Goal: Task Accomplishment & Management: Manage account settings

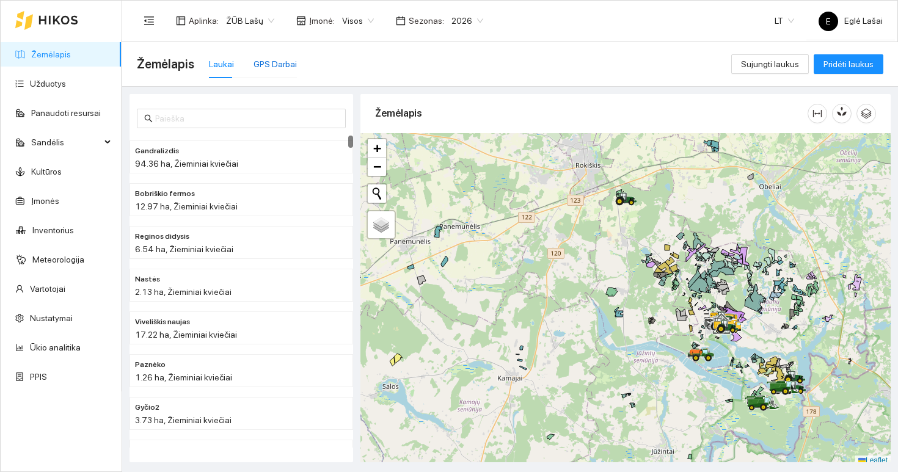
click at [269, 59] on div "GPS Darbai" at bounding box center [274, 63] width 43 height 13
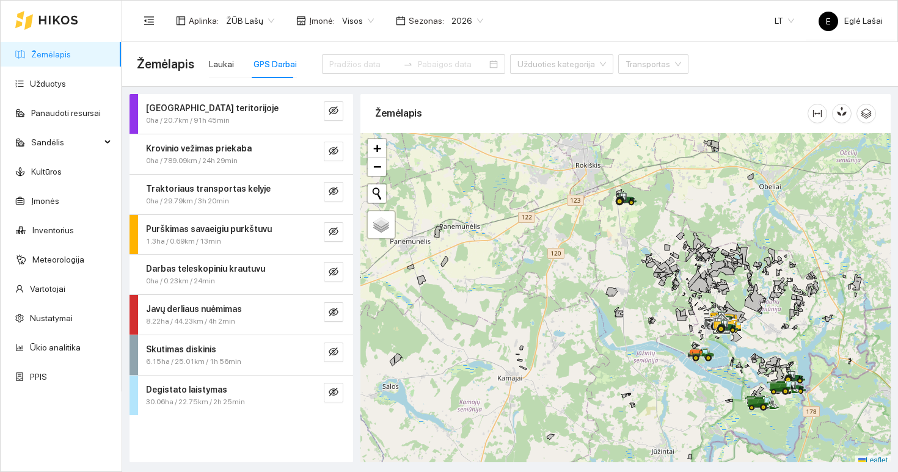
click at [467, 20] on span "2026" at bounding box center [467, 21] width 32 height 18
click at [454, 141] on div "2025" at bounding box center [459, 142] width 32 height 13
click at [331, 310] on icon "eye-invisible" at bounding box center [334, 312] width 10 height 10
click at [307, 310] on icon "search" at bounding box center [309, 312] width 10 height 10
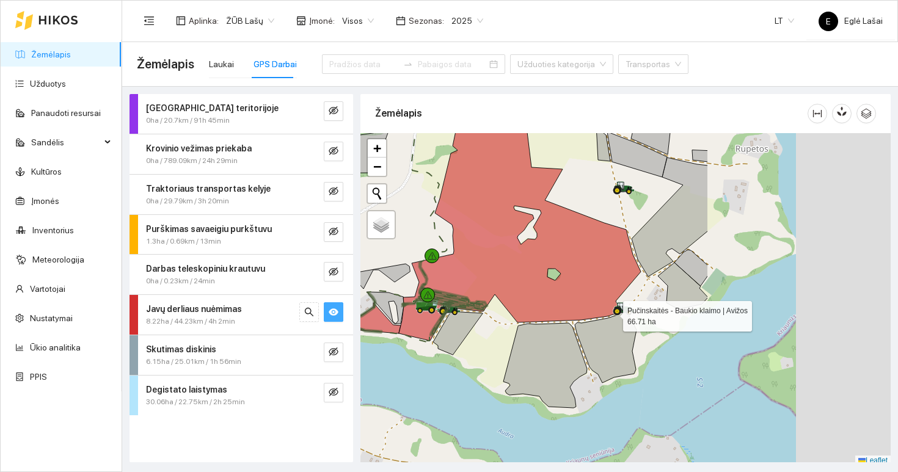
drag, startPoint x: 849, startPoint y: 313, endPoint x: 613, endPoint y: 313, distance: 236.3
click at [613, 313] on icon at bounding box center [624, 308] width 22 height 13
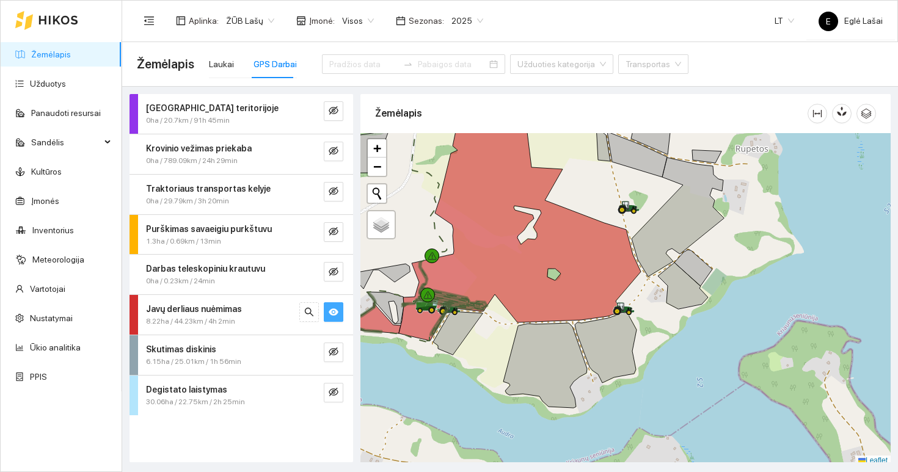
scroll to position [4, 0]
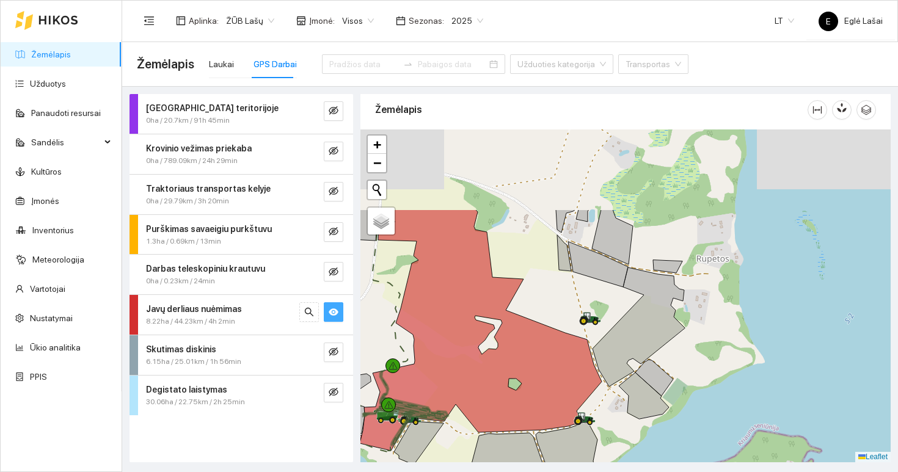
drag, startPoint x: 741, startPoint y: 236, endPoint x: 699, endPoint y: 356, distance: 127.5
click at [699, 356] on div at bounding box center [625, 295] width 530 height 333
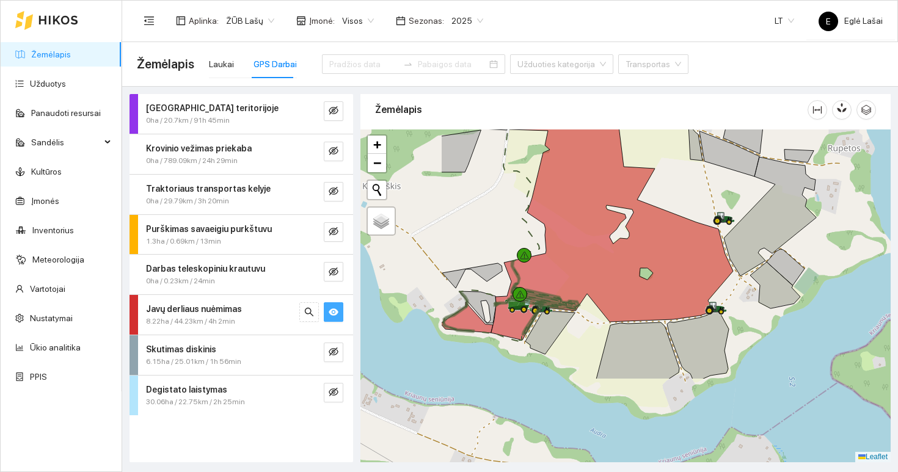
drag, startPoint x: 608, startPoint y: 318, endPoint x: 742, endPoint y: 200, distance: 178.3
click at [742, 200] on div at bounding box center [625, 295] width 530 height 333
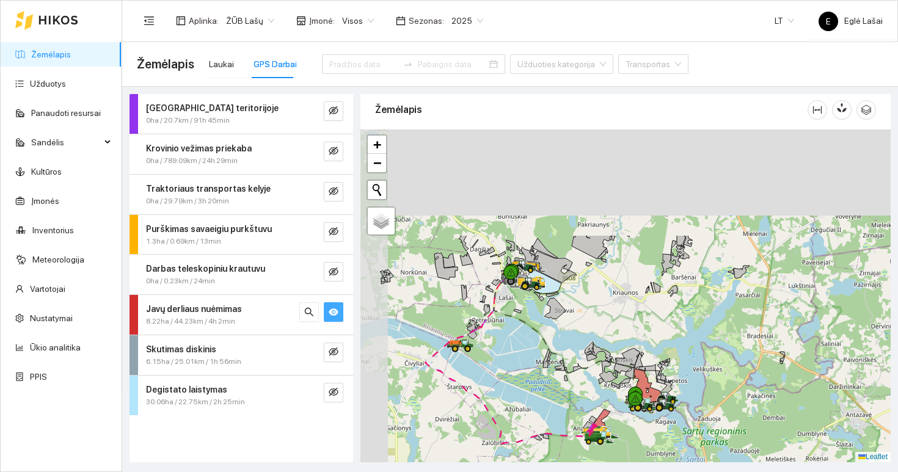
drag, startPoint x: 620, startPoint y: 192, endPoint x: 650, endPoint y: 330, distance: 141.2
click at [650, 330] on div at bounding box center [625, 295] width 530 height 333
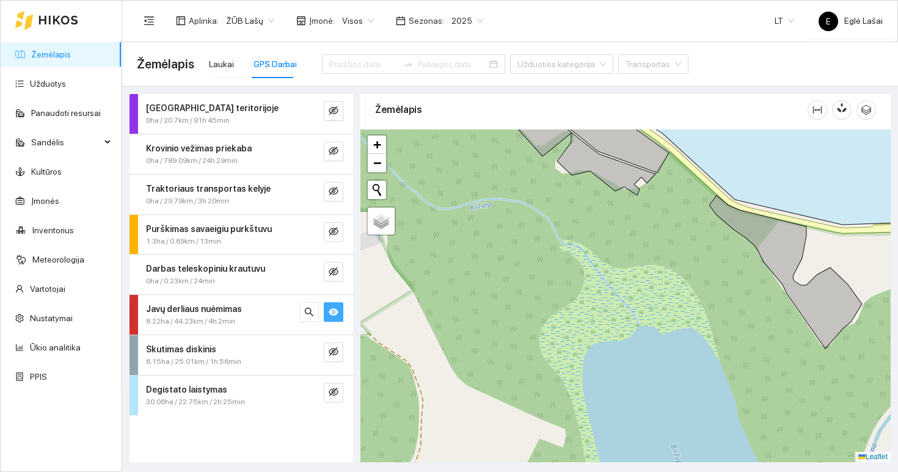
drag, startPoint x: 498, startPoint y: 217, endPoint x: 535, endPoint y: 422, distance: 208.4
click at [535, 422] on div at bounding box center [625, 295] width 530 height 333
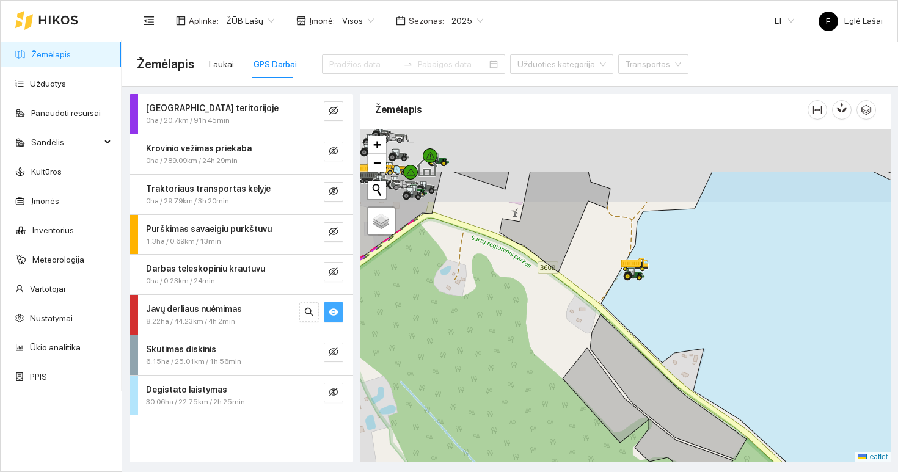
drag, startPoint x: 506, startPoint y: 281, endPoint x: 580, endPoint y: 421, distance: 159.0
click at [580, 421] on div at bounding box center [625, 295] width 530 height 333
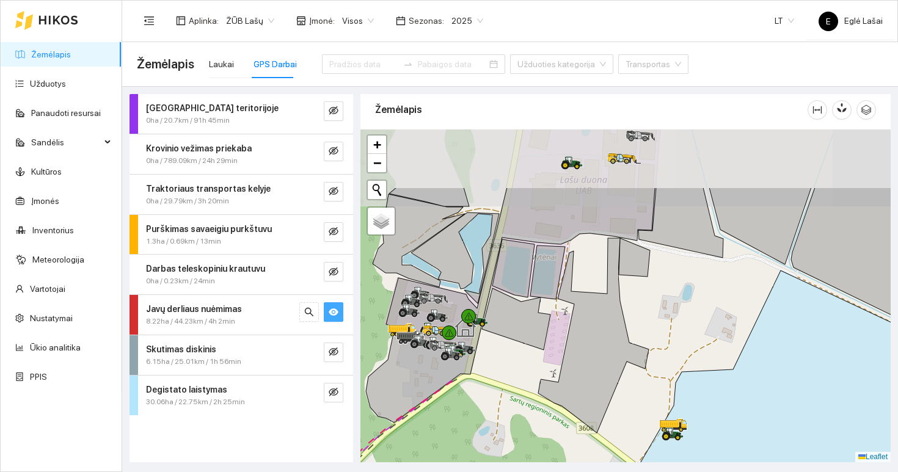
drag, startPoint x: 529, startPoint y: 294, endPoint x: 528, endPoint y: 385, distance: 91.6
click at [528, 385] on div at bounding box center [625, 295] width 530 height 333
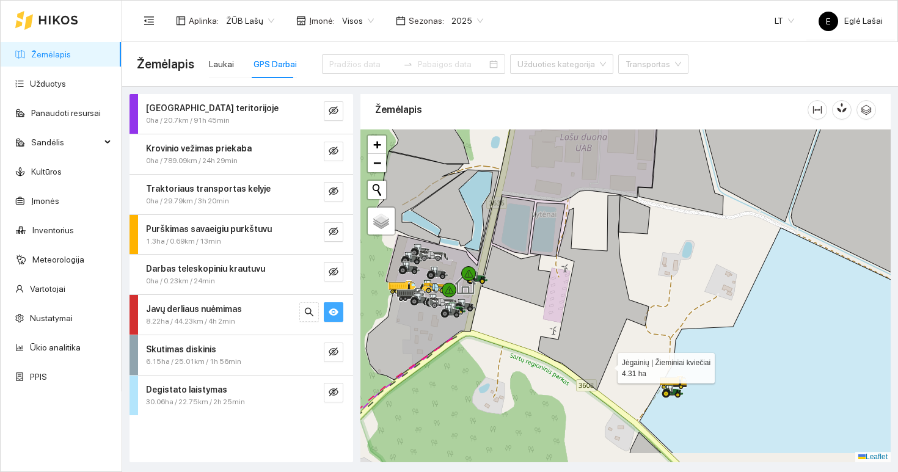
drag, startPoint x: 606, startPoint y: 409, endPoint x: 606, endPoint y: 363, distance: 46.4
click at [607, 363] on icon at bounding box center [593, 292] width 111 height 195
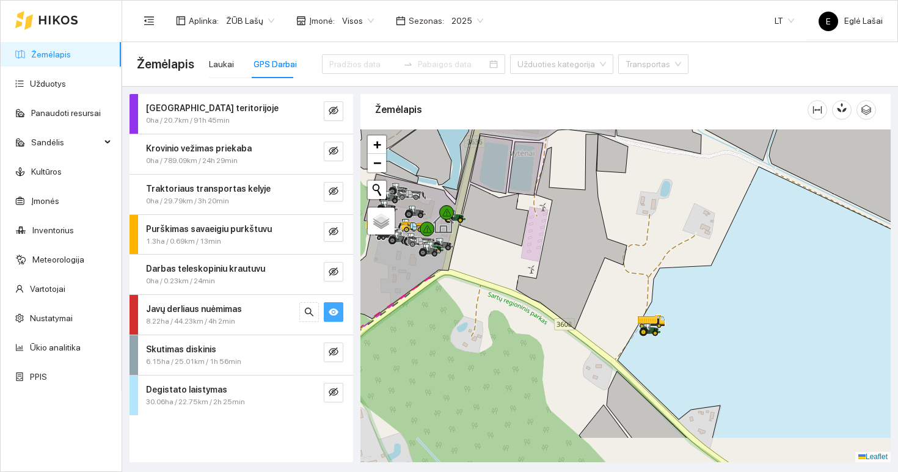
drag, startPoint x: 500, startPoint y: 341, endPoint x: 459, endPoint y: 234, distance: 114.4
click at [459, 234] on div at bounding box center [625, 295] width 530 height 333
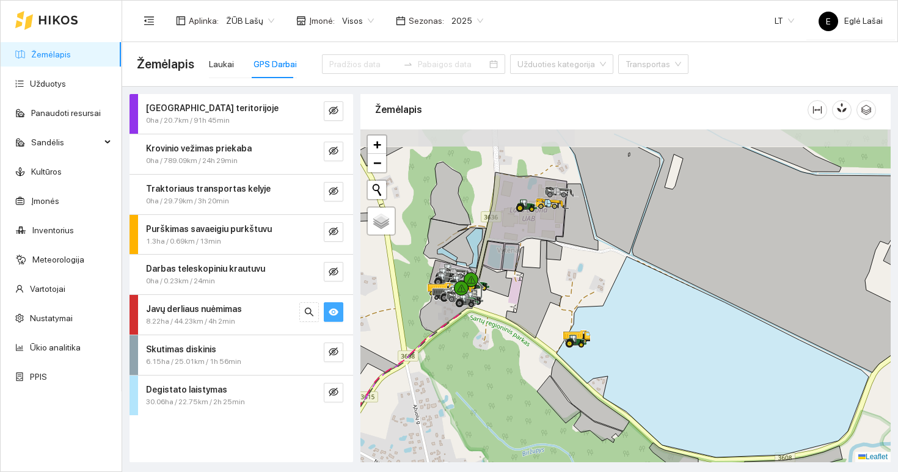
drag, startPoint x: 514, startPoint y: 230, endPoint x: 517, endPoint y: 283, distance: 53.8
click at [517, 283] on div at bounding box center [625, 295] width 530 height 333
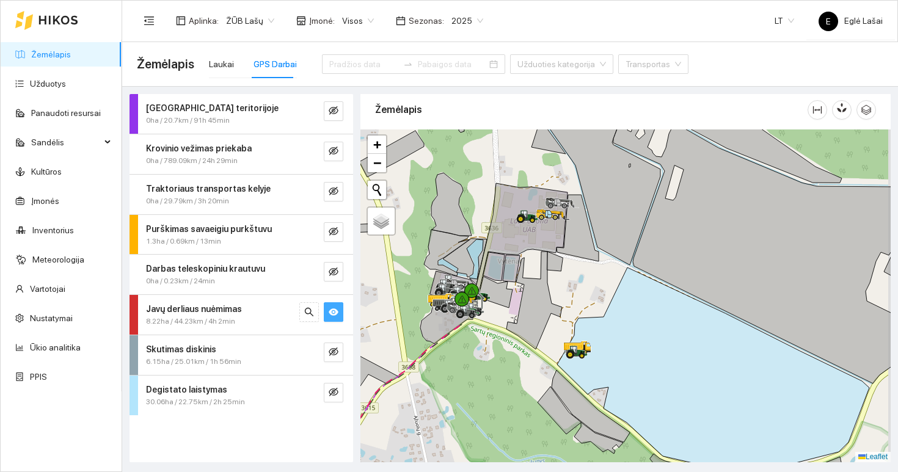
drag, startPoint x: 559, startPoint y: 347, endPoint x: 428, endPoint y: 274, distance: 150.1
click at [429, 275] on div at bounding box center [625, 295] width 530 height 333
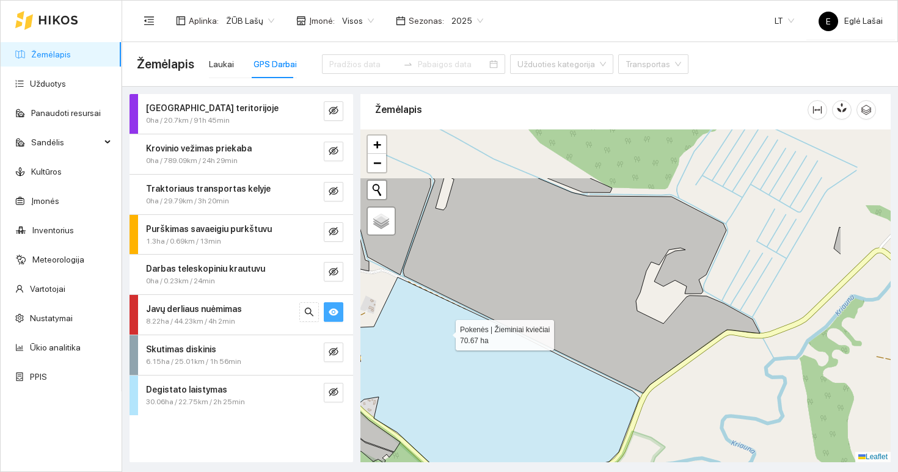
drag, startPoint x: 547, startPoint y: 250, endPoint x: 448, endPoint y: 330, distance: 126.8
click at [448, 332] on icon at bounding box center [483, 377] width 312 height 201
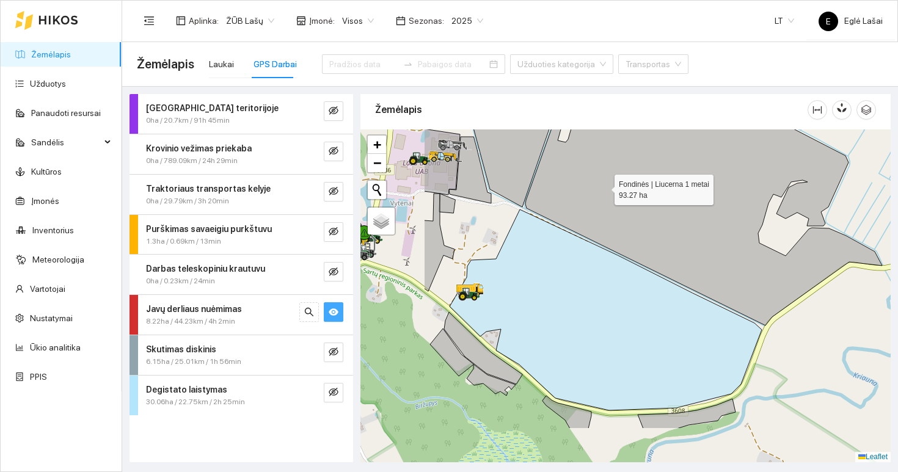
drag, startPoint x: 486, startPoint y: 256, endPoint x: 604, endPoint y: 185, distance: 137.8
click at [604, 187] on icon at bounding box center [694, 176] width 376 height 297
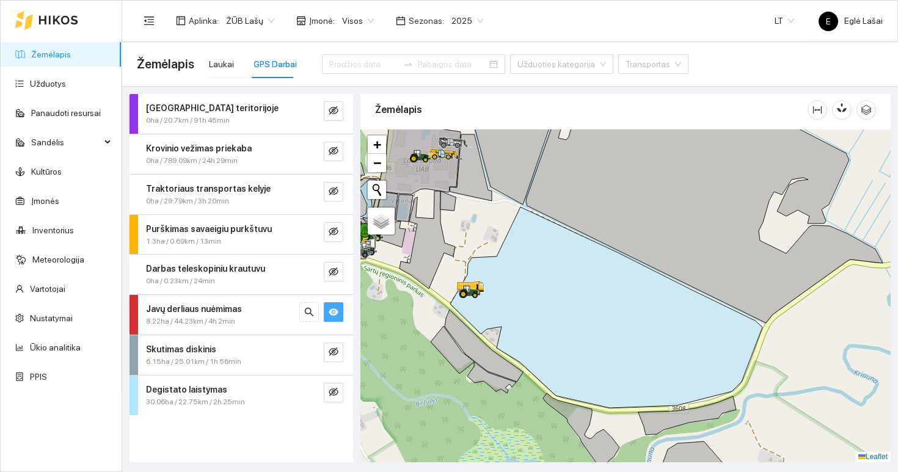
click at [452, 20] on span "2025" at bounding box center [467, 21] width 32 height 18
click at [454, 165] on div "2026" at bounding box center [459, 161] width 32 height 13
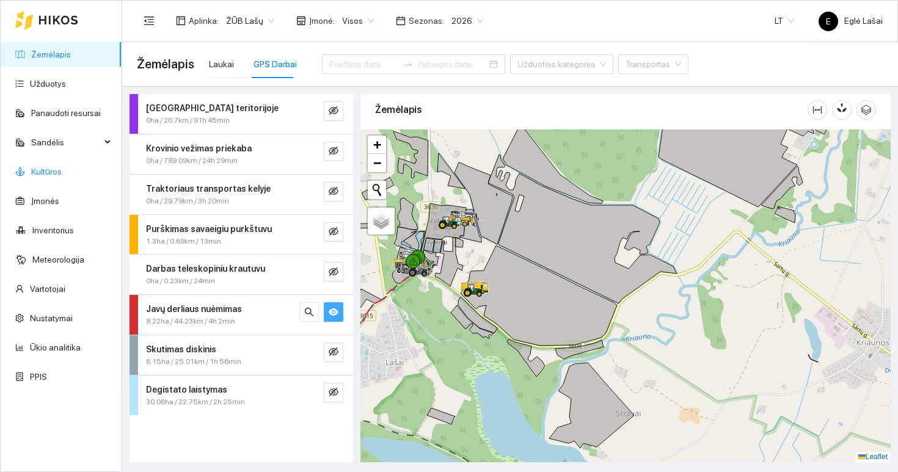
click at [58, 170] on link "Kultūros" at bounding box center [46, 172] width 31 height 10
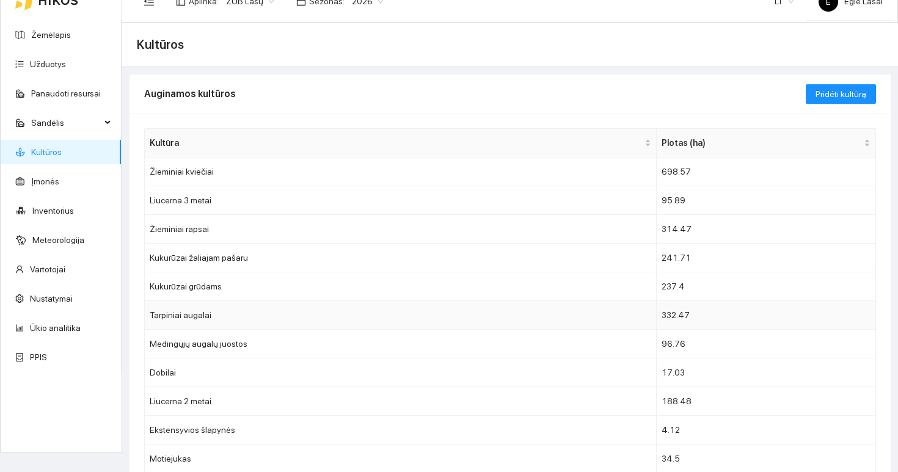
scroll to position [2, 0]
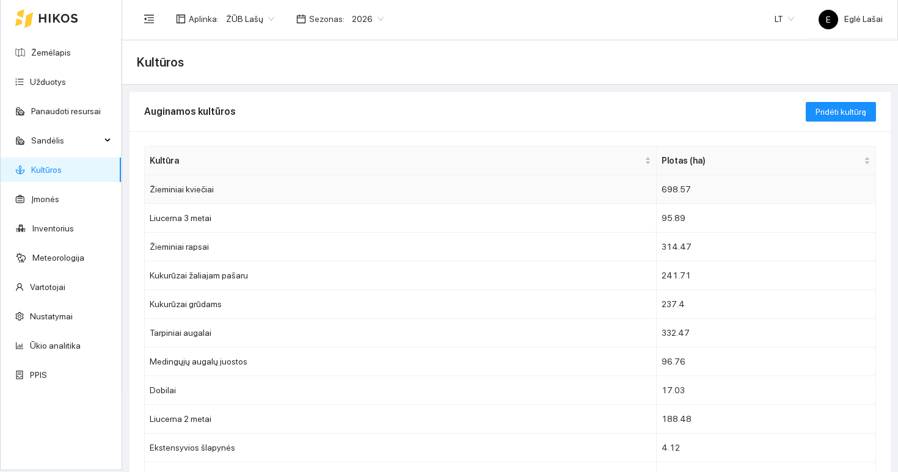
click at [251, 189] on td "Žieminiai kviečiai" at bounding box center [401, 189] width 512 height 29
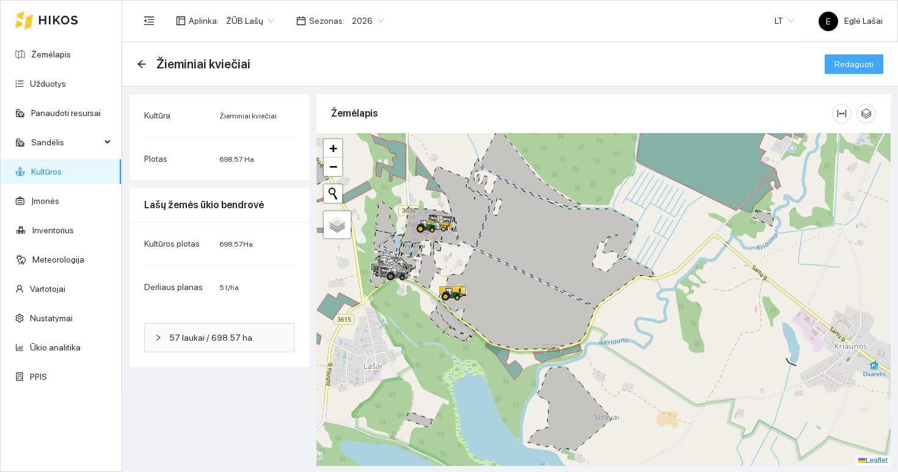
click at [848, 66] on span "Redaguoti" at bounding box center [853, 63] width 39 height 13
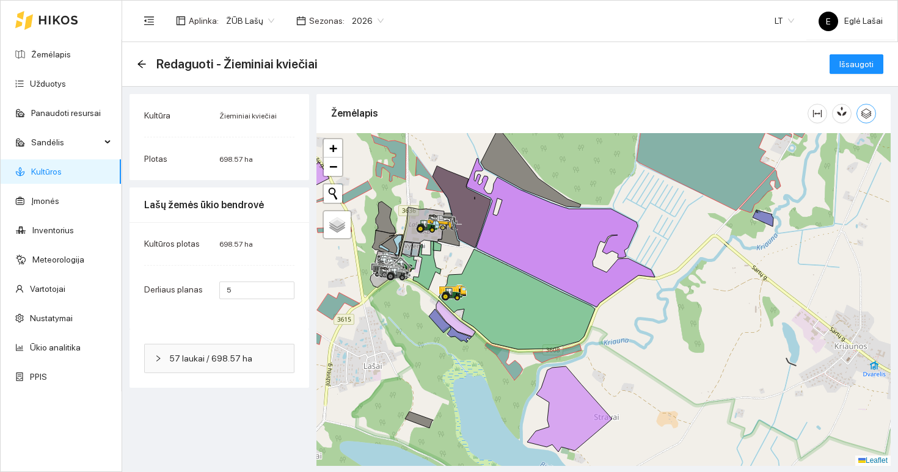
click at [859, 114] on span "button" at bounding box center [866, 113] width 18 height 11
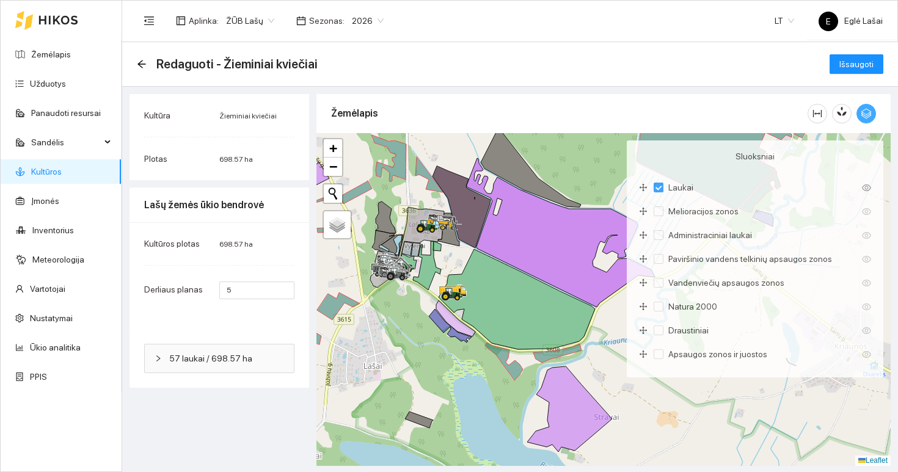
click at [859, 115] on span "button" at bounding box center [866, 113] width 18 height 11
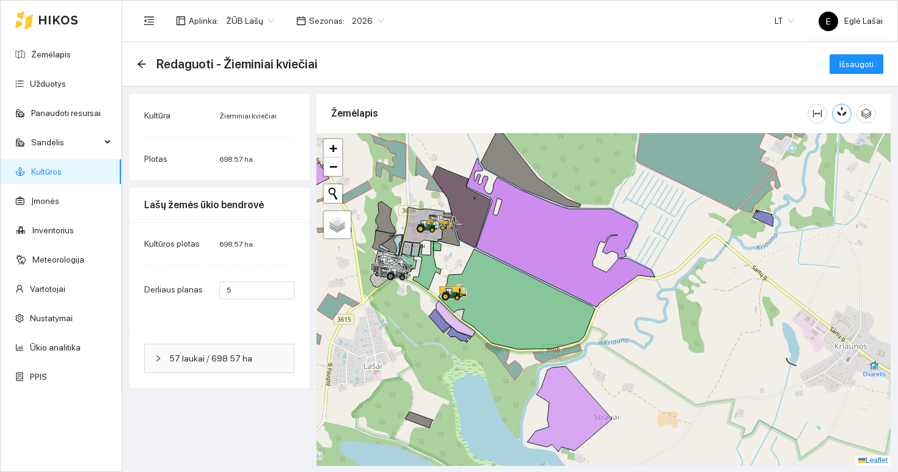
click at [838, 115] on icon "button" at bounding box center [839, 113] width 5 height 5
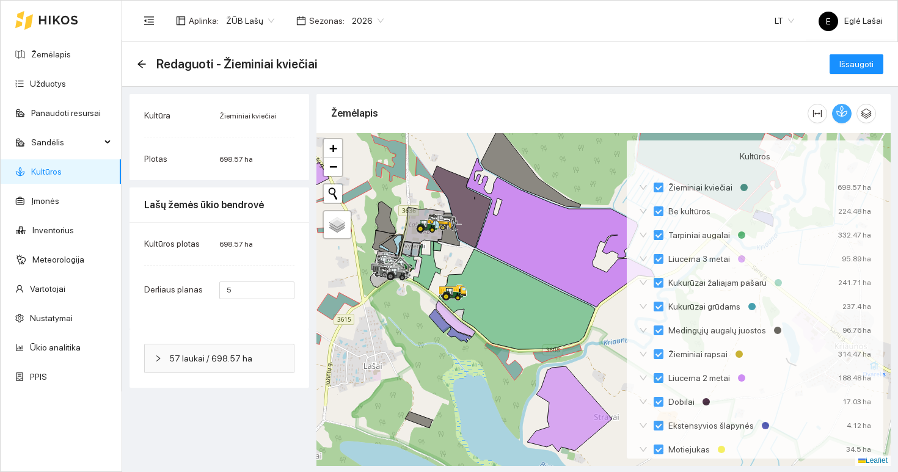
click at [841, 107] on icon "button" at bounding box center [843, 111] width 7 height 10
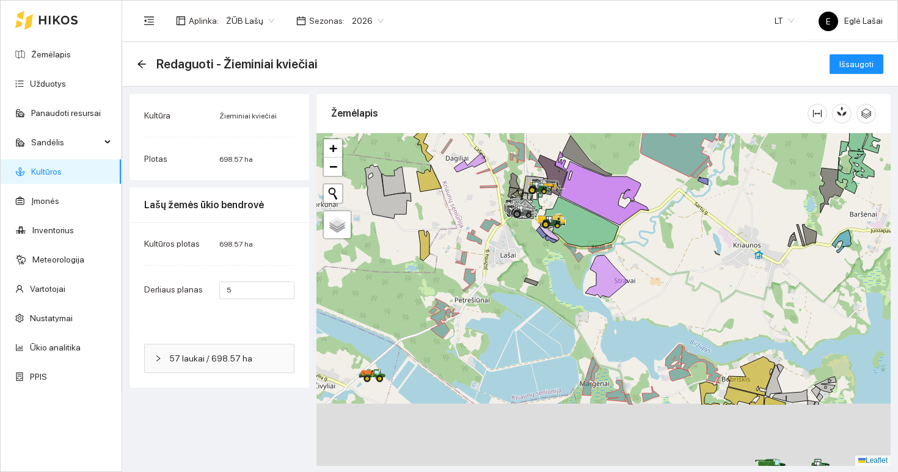
drag, startPoint x: 446, startPoint y: 236, endPoint x: 505, endPoint y: 126, distance: 124.6
click at [505, 128] on div "Žemėlapis" at bounding box center [603, 278] width 574 height 368
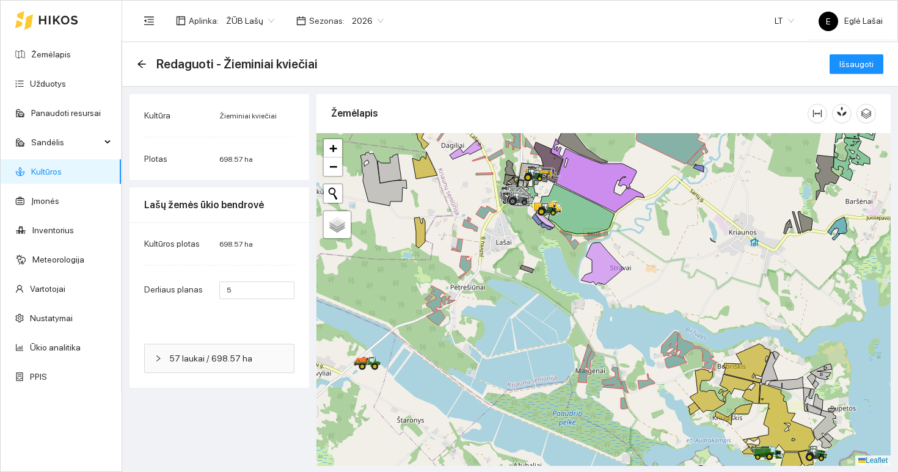
drag, startPoint x: 505, startPoint y: 298, endPoint x: 471, endPoint y: 273, distance: 41.9
click at [490, 289] on div at bounding box center [603, 299] width 574 height 333
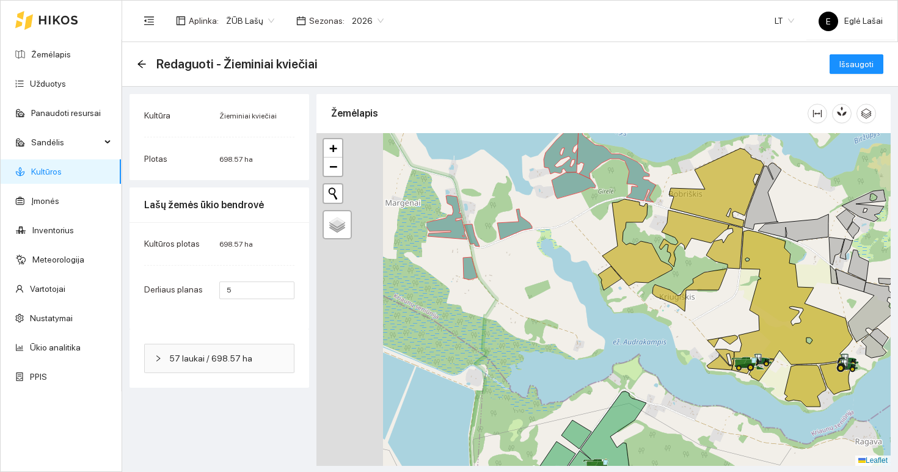
drag, startPoint x: 406, startPoint y: 355, endPoint x: 667, endPoint y: 335, distance: 262.1
click at [667, 336] on div at bounding box center [603, 299] width 574 height 333
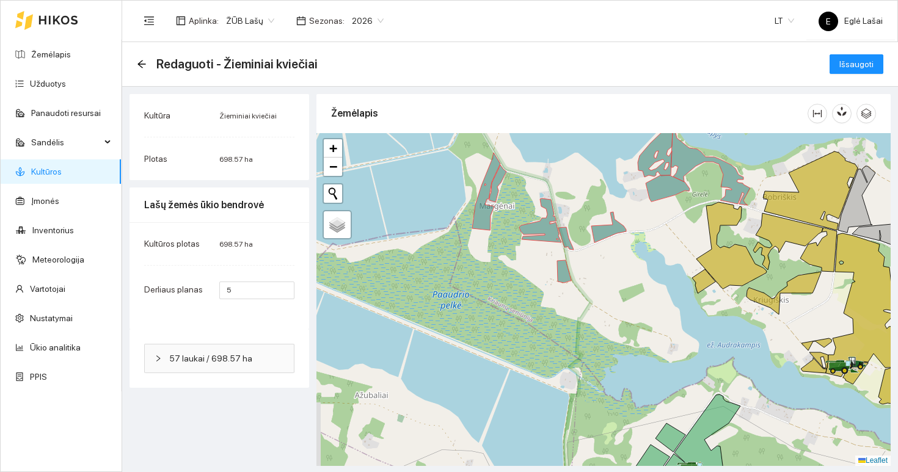
drag, startPoint x: 443, startPoint y: 283, endPoint x: 440, endPoint y: 453, distance: 169.8
click at [440, 453] on div at bounding box center [603, 299] width 574 height 333
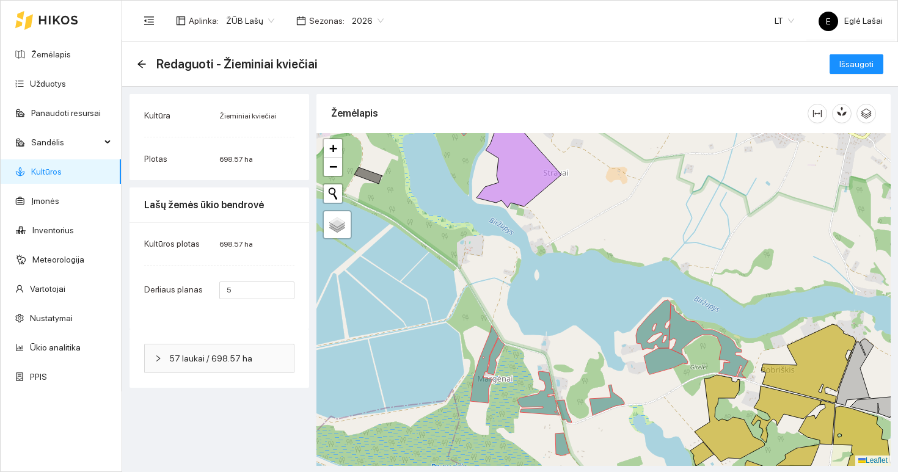
drag, startPoint x: 440, startPoint y: 299, endPoint x: 477, endPoint y: 396, distance: 104.0
click at [477, 396] on div at bounding box center [603, 299] width 574 height 333
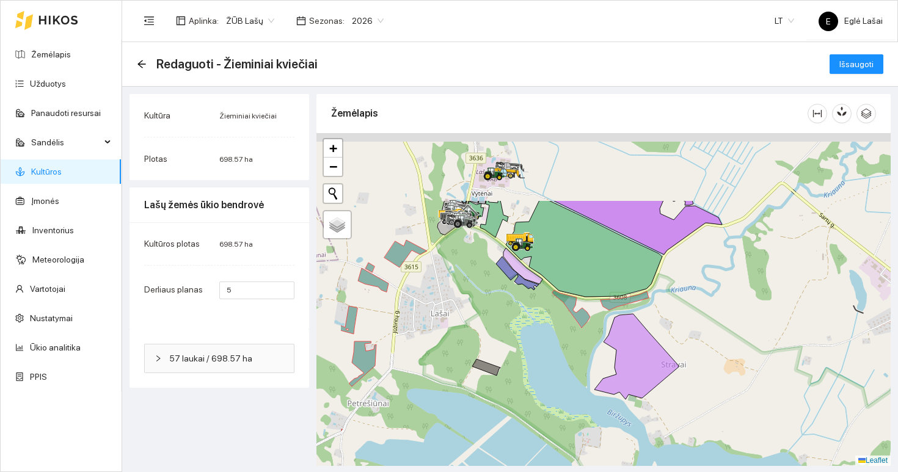
drag, startPoint x: 494, startPoint y: 241, endPoint x: 576, endPoint y: 341, distance: 129.8
click at [576, 341] on div at bounding box center [603, 299] width 574 height 333
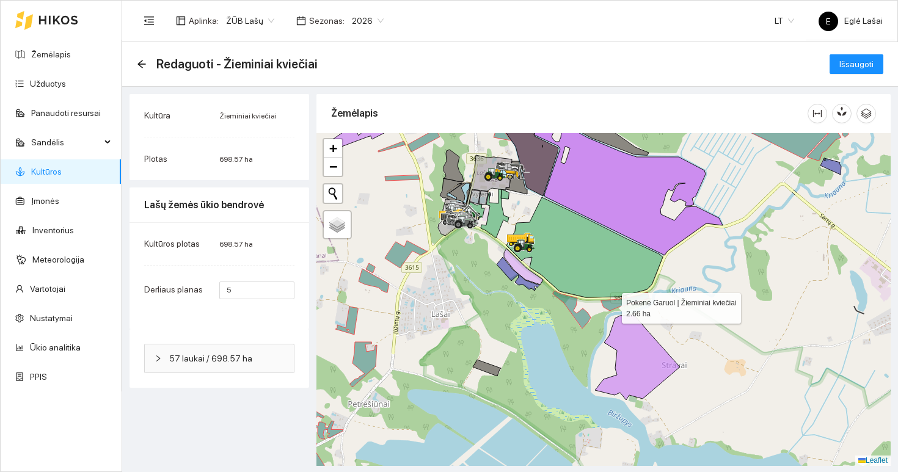
click at [611, 305] on icon at bounding box center [625, 301] width 48 height 19
click at [577, 316] on icon at bounding box center [572, 310] width 38 height 38
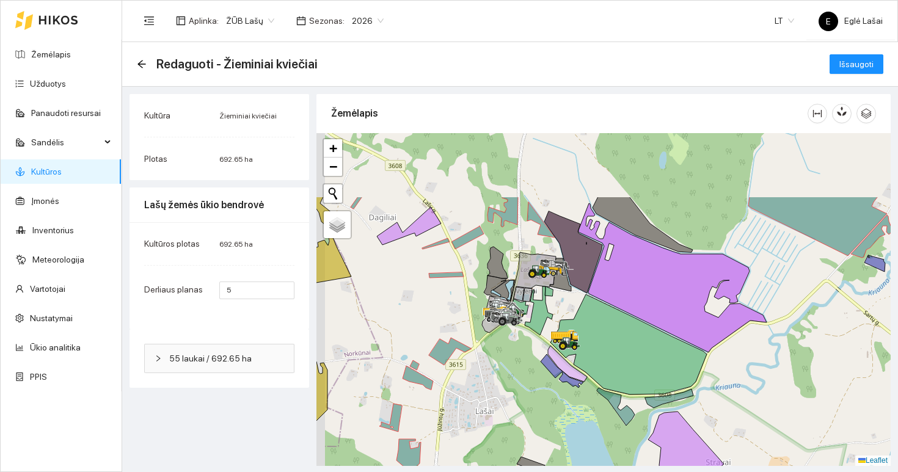
drag, startPoint x: 510, startPoint y: 307, endPoint x: 554, endPoint y: 404, distance: 106.6
click at [554, 404] on div at bounding box center [603, 299] width 574 height 333
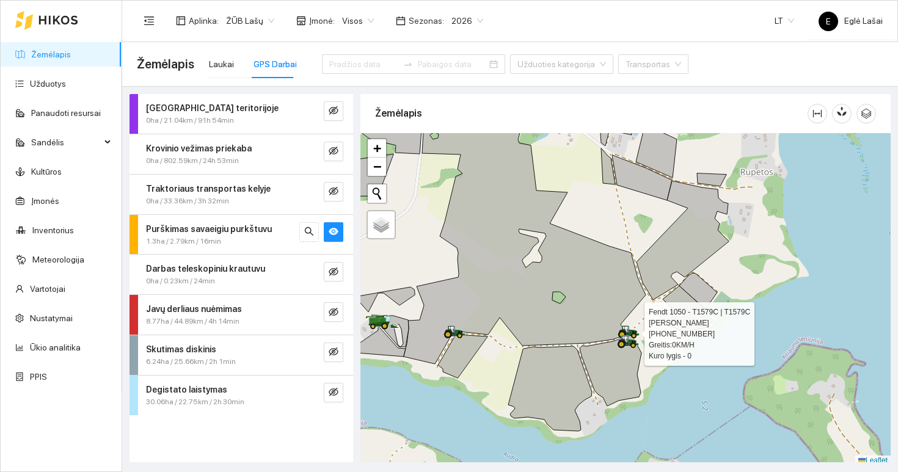
scroll to position [4, 0]
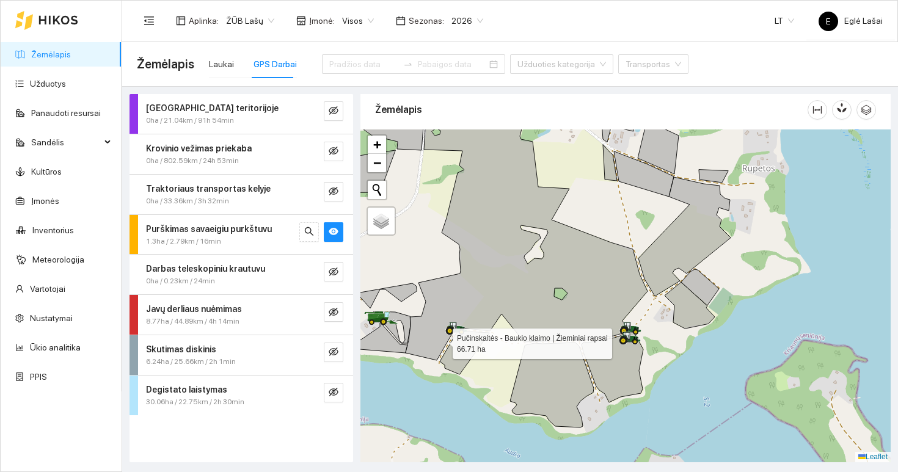
drag, startPoint x: 438, startPoint y: 341, endPoint x: 554, endPoint y: 340, distance: 116.6
click at [554, 340] on icon at bounding box center [526, 228] width 242 height 264
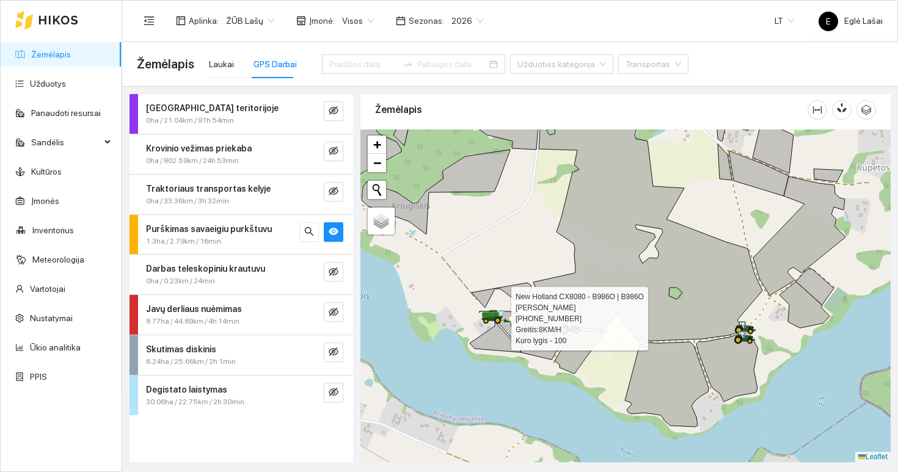
click at [495, 319] on icon at bounding box center [497, 320] width 7 height 7
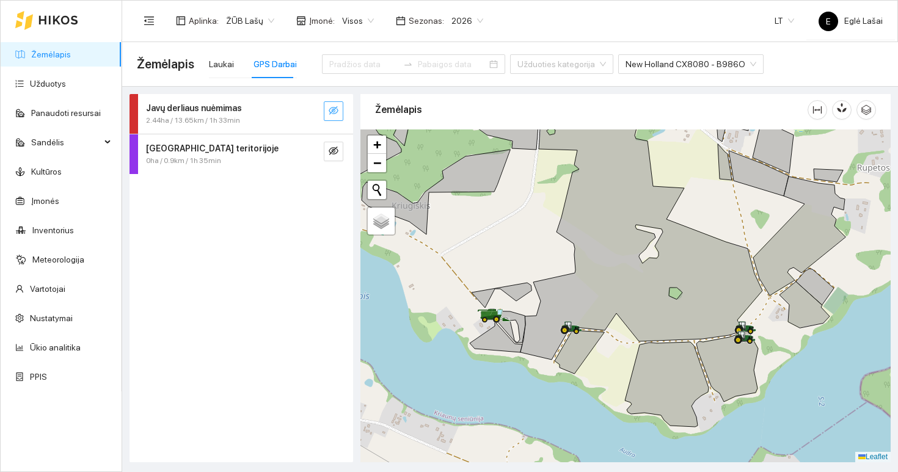
click at [331, 113] on icon "eye-invisible" at bounding box center [334, 110] width 10 height 9
click at [313, 112] on icon "search" at bounding box center [309, 111] width 10 height 10
